Goal: Task Accomplishment & Management: Complete application form

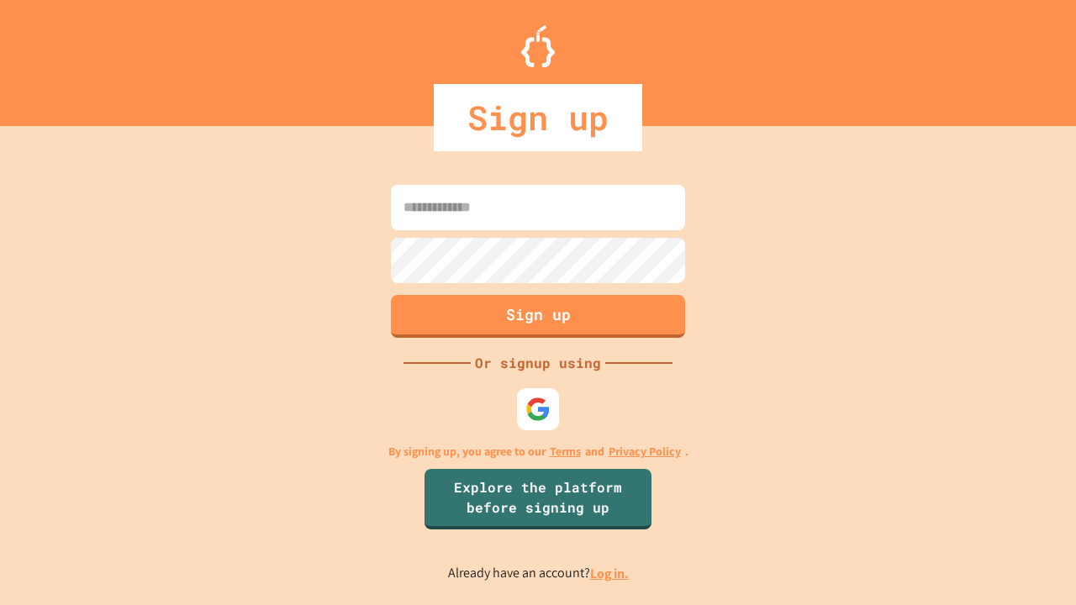
click at [610, 573] on link "Log in." at bounding box center [609, 574] width 39 height 18
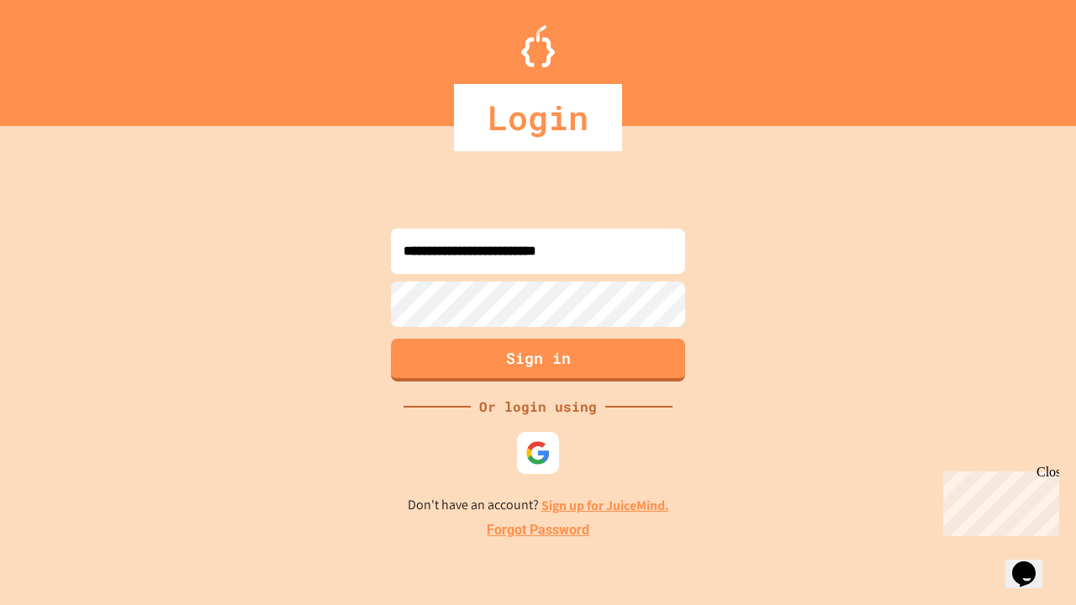
type input "**********"
